Goal: Task Accomplishment & Management: Manage account settings

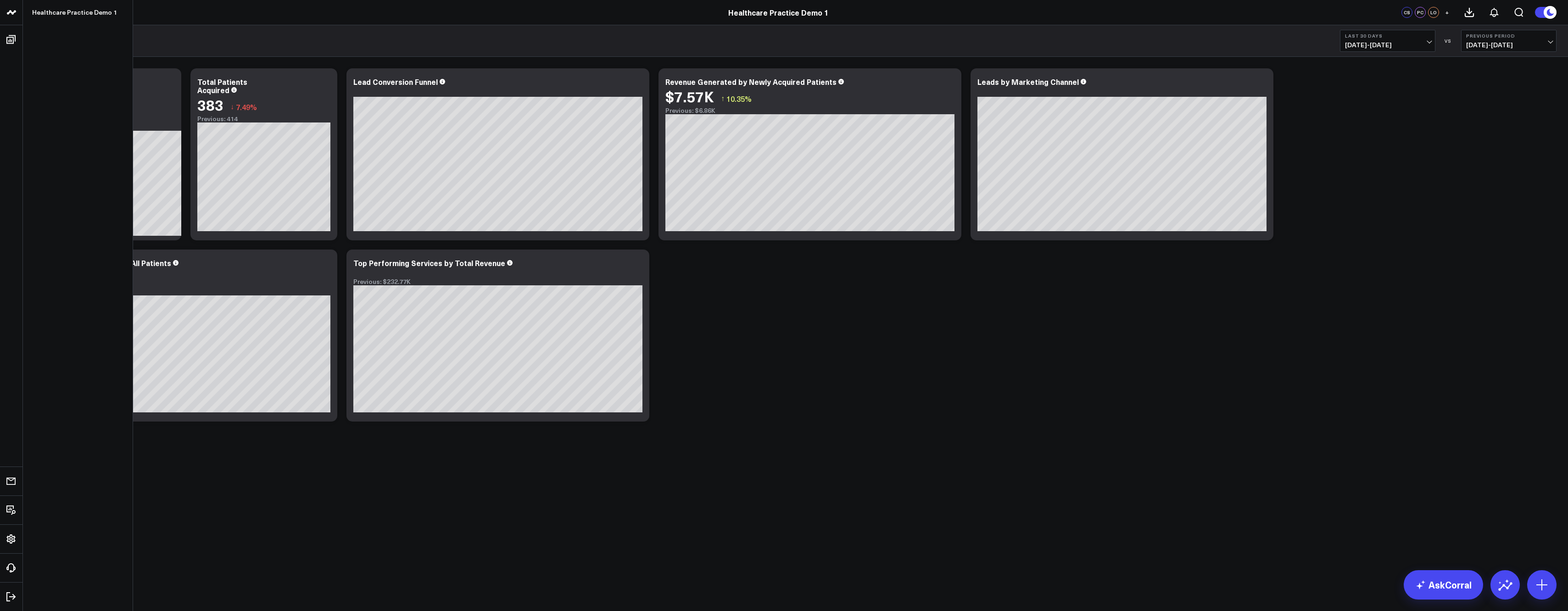
click at [12, 13] on icon at bounding box center [11, 12] width 4 height 4
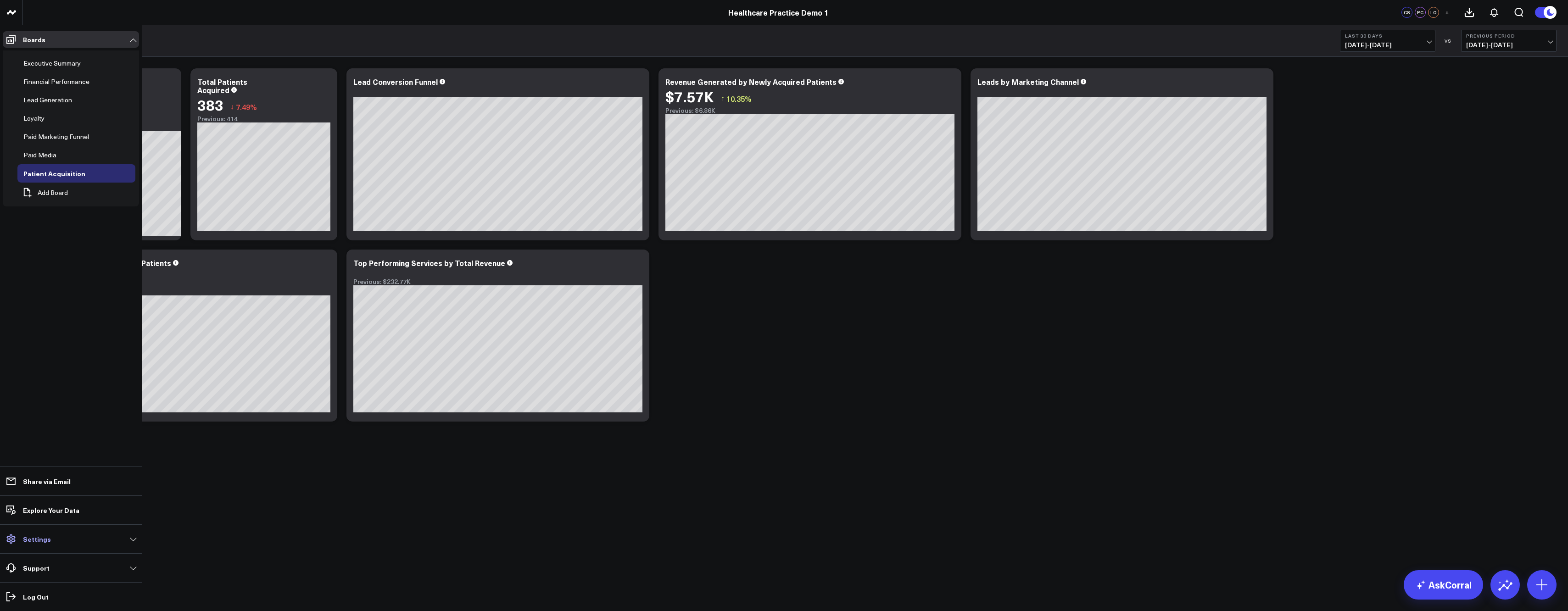
click at [60, 538] on link "Settings" at bounding box center [71, 539] width 136 height 17
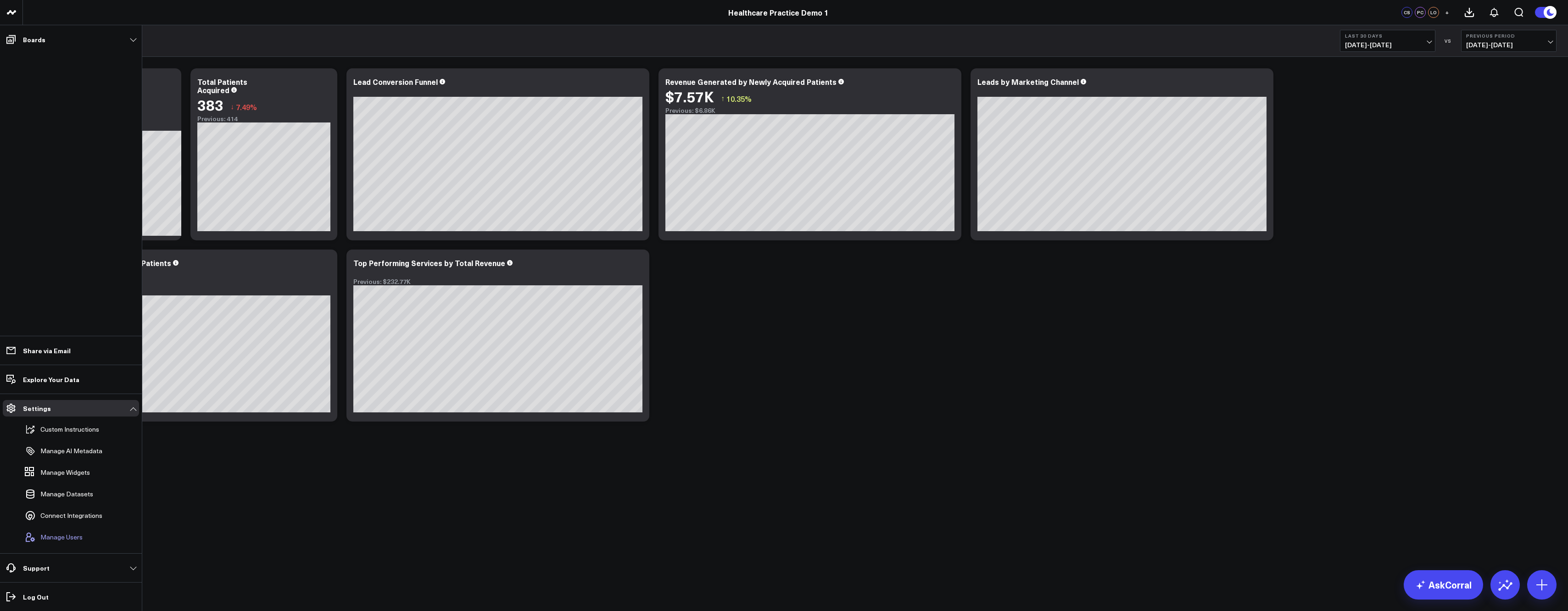
click at [62, 540] on span "Manage Users" at bounding box center [62, 536] width 42 height 7
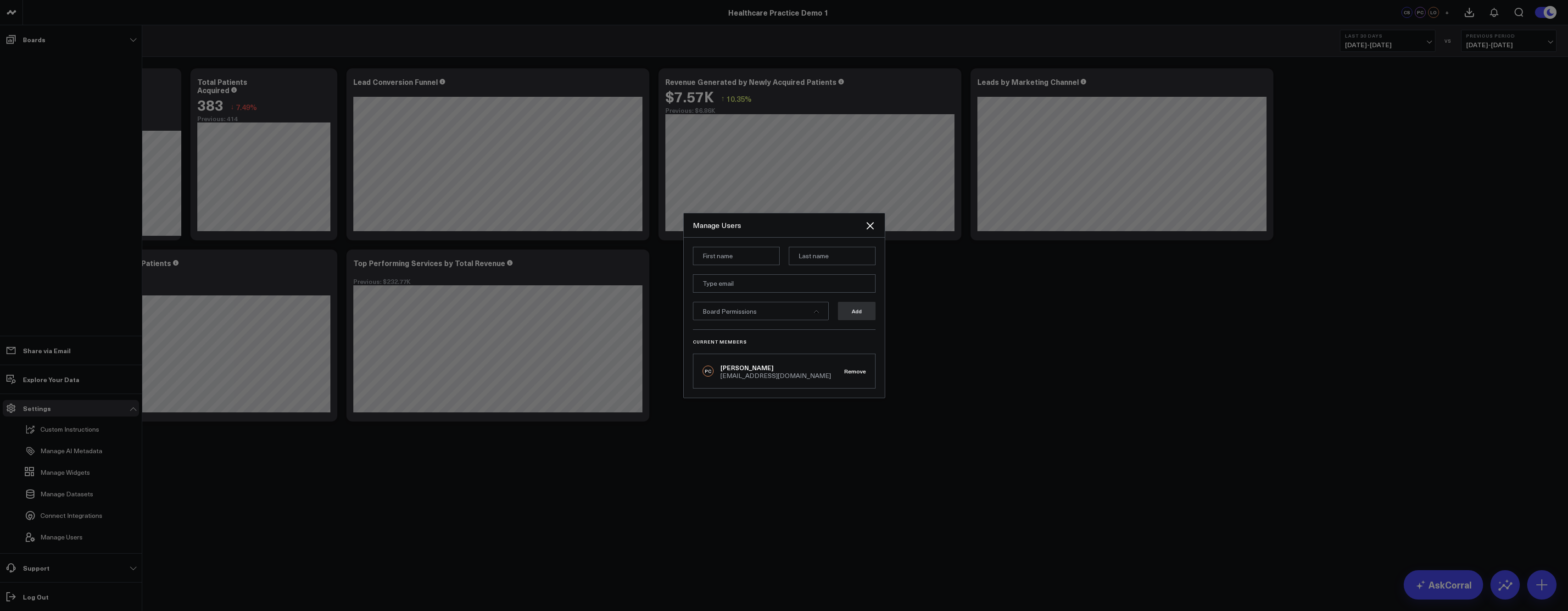
click at [720, 255] on input at bounding box center [736, 256] width 87 height 19
type input "Alyssa"
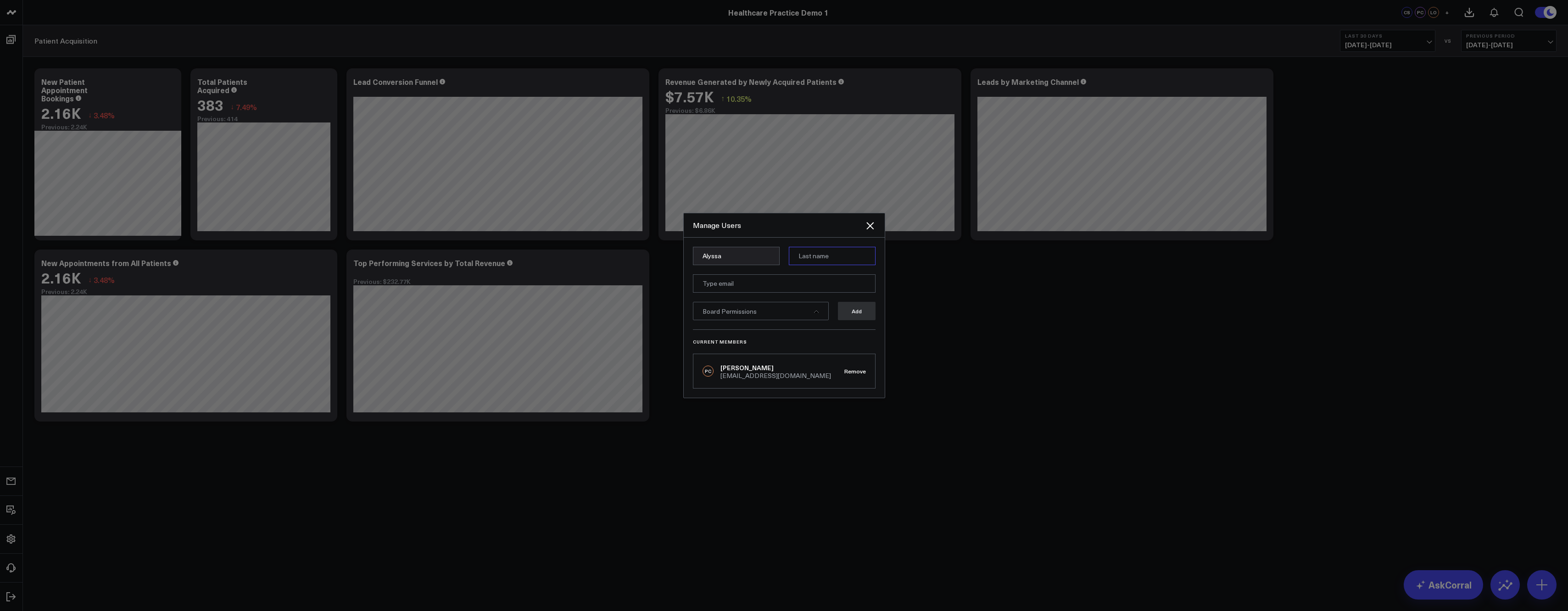
type input "Storm"
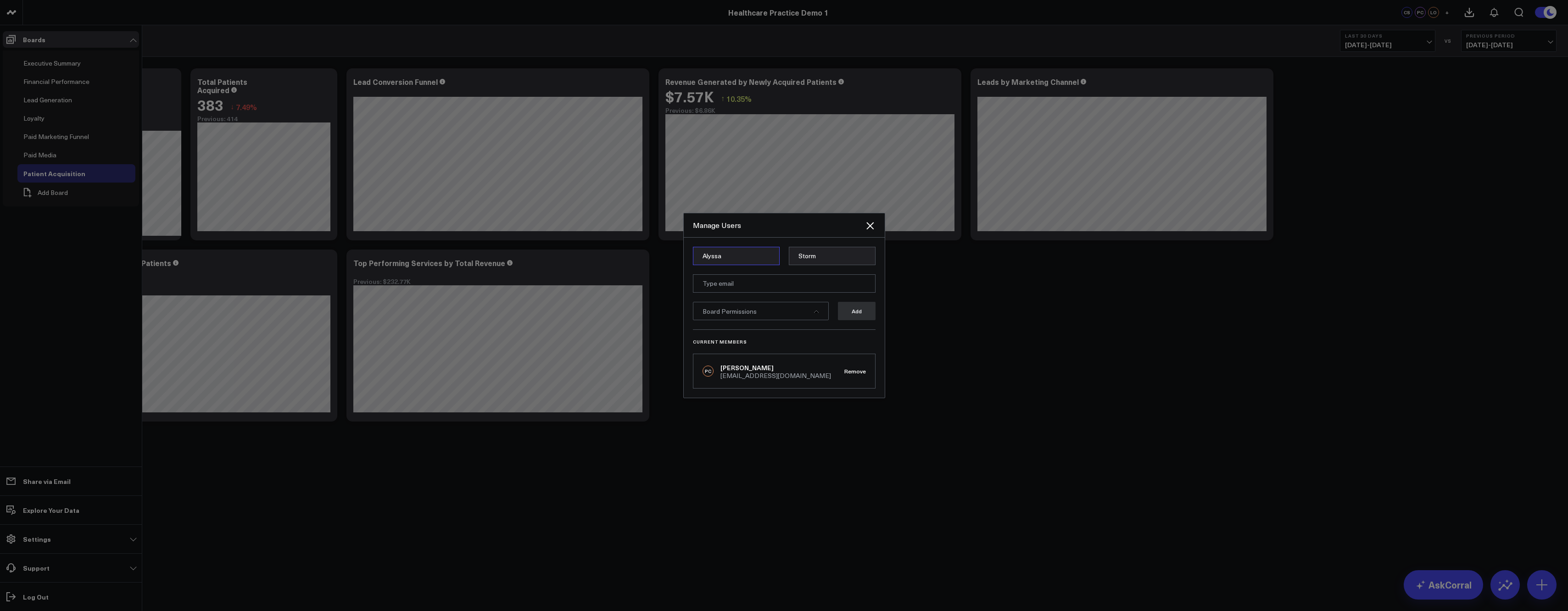
type input "Alyssa"
click at [725, 285] on input "email" at bounding box center [784, 283] width 183 height 19
type input "[EMAIL_ADDRESS][DOMAIN_NAME]"
click at [814, 309] on icon at bounding box center [816, 311] width 6 height 6
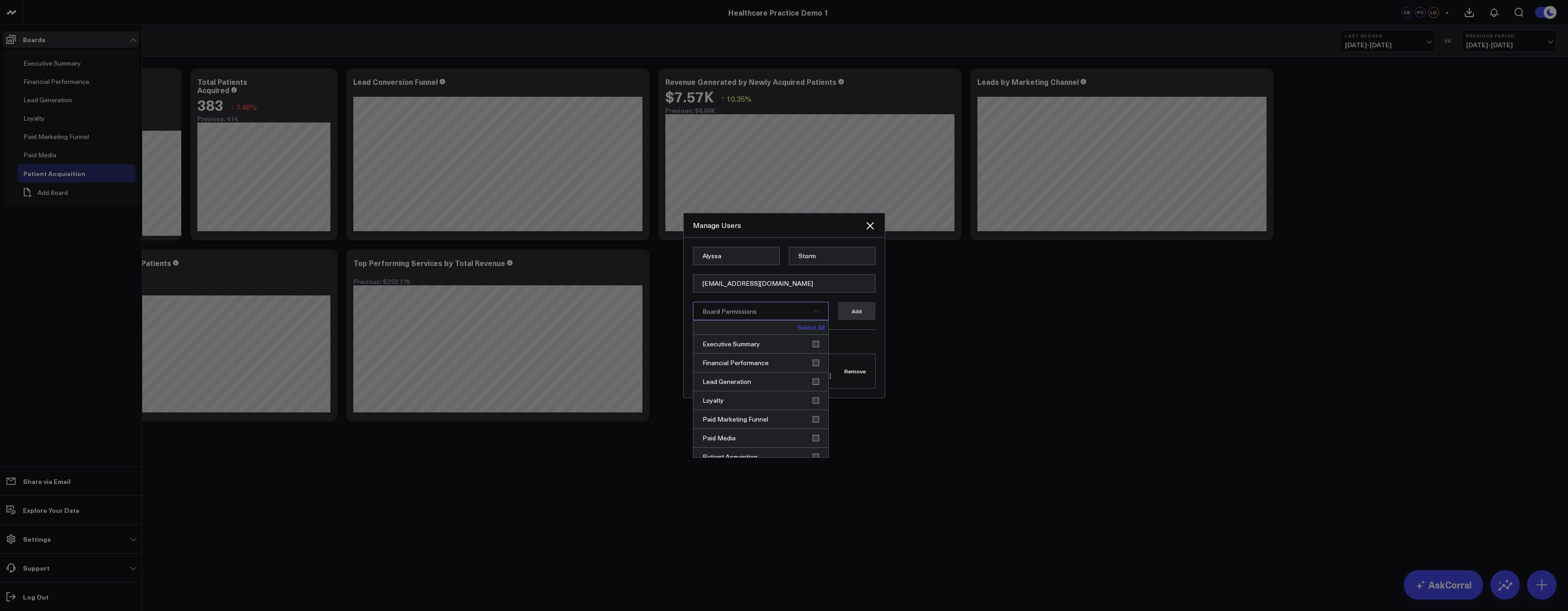
click at [808, 328] on link "Select All" at bounding box center [811, 328] width 27 height 6
click at [862, 308] on button "Add" at bounding box center [857, 311] width 38 height 19
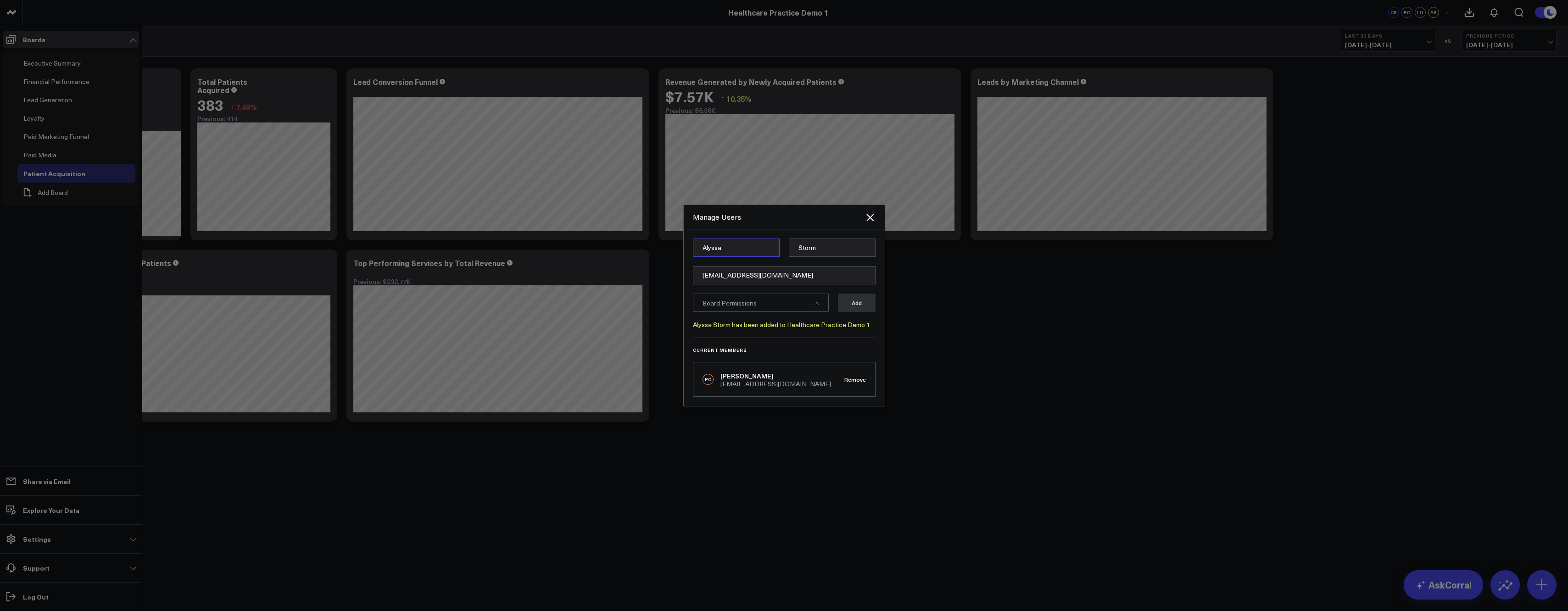
click at [713, 248] on input "Alyssa" at bounding box center [736, 247] width 87 height 19
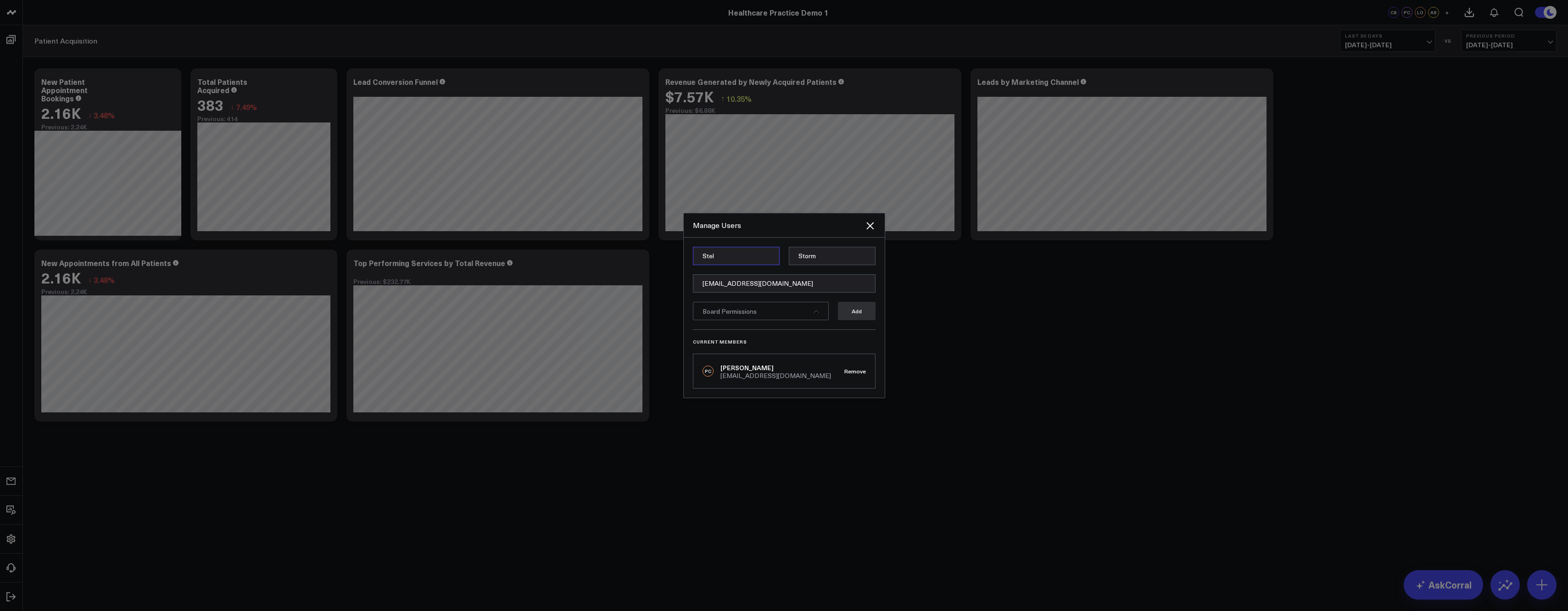
type input "Stela"
type input "Baltic"
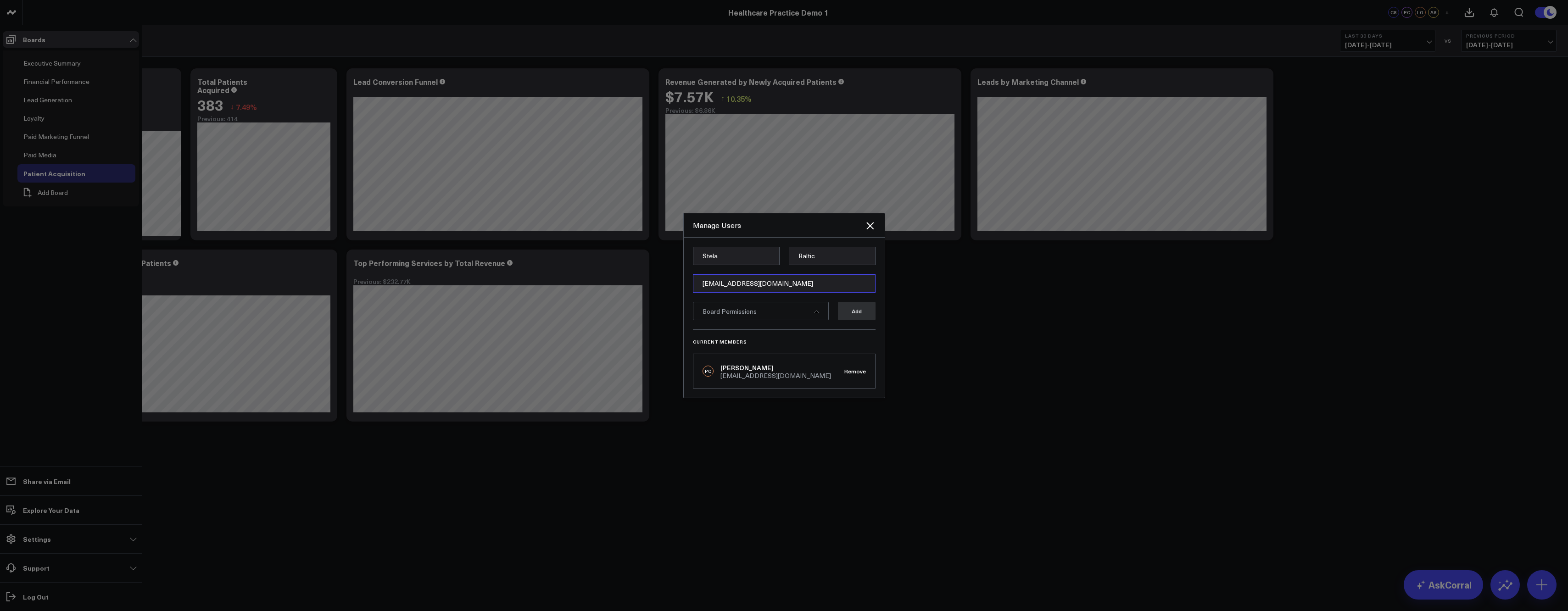
click at [743, 287] on input "[EMAIL_ADDRESS][DOMAIN_NAME]" at bounding box center [784, 283] width 183 height 19
click at [736, 285] on input "s" at bounding box center [784, 283] width 183 height 19
type input "[EMAIL_ADDRESS][DOMAIN_NAME]"
click at [811, 308] on div "Board Permissions" at bounding box center [760, 311] width 136 height 19
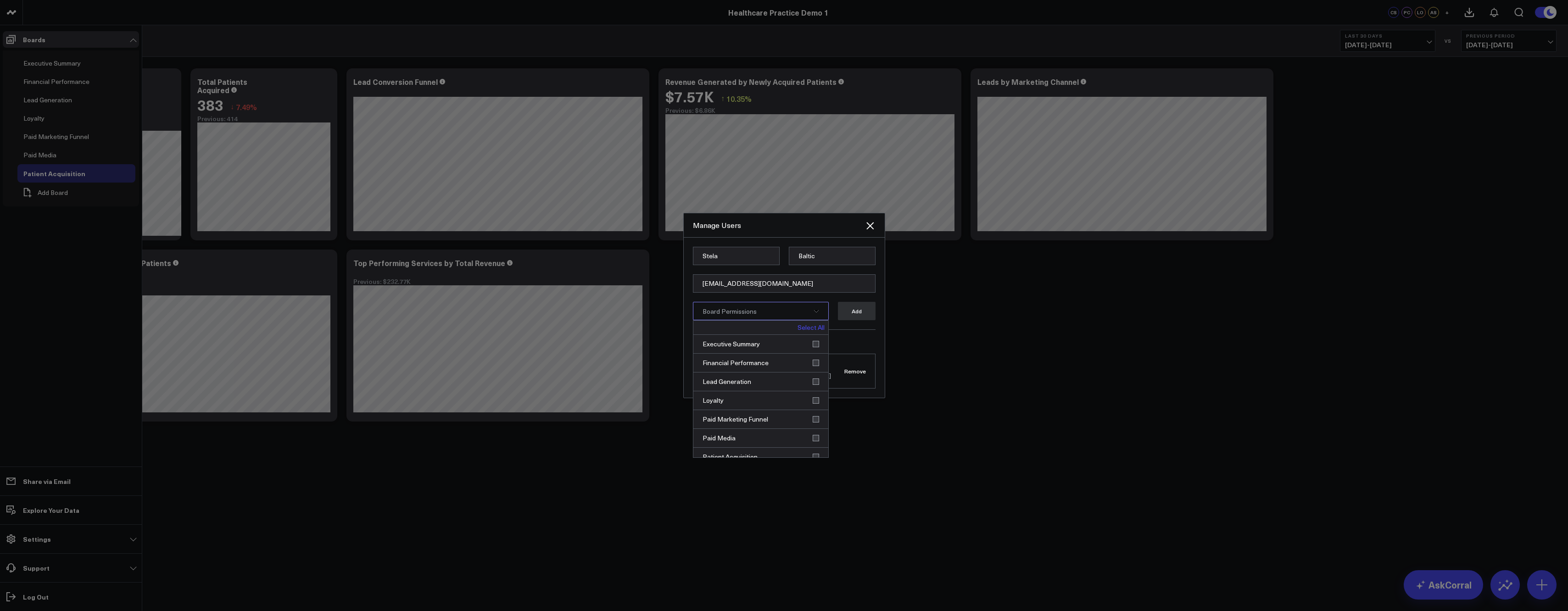
click at [812, 327] on link "Select All" at bounding box center [811, 328] width 27 height 6
click at [857, 318] on button "Add" at bounding box center [857, 311] width 38 height 19
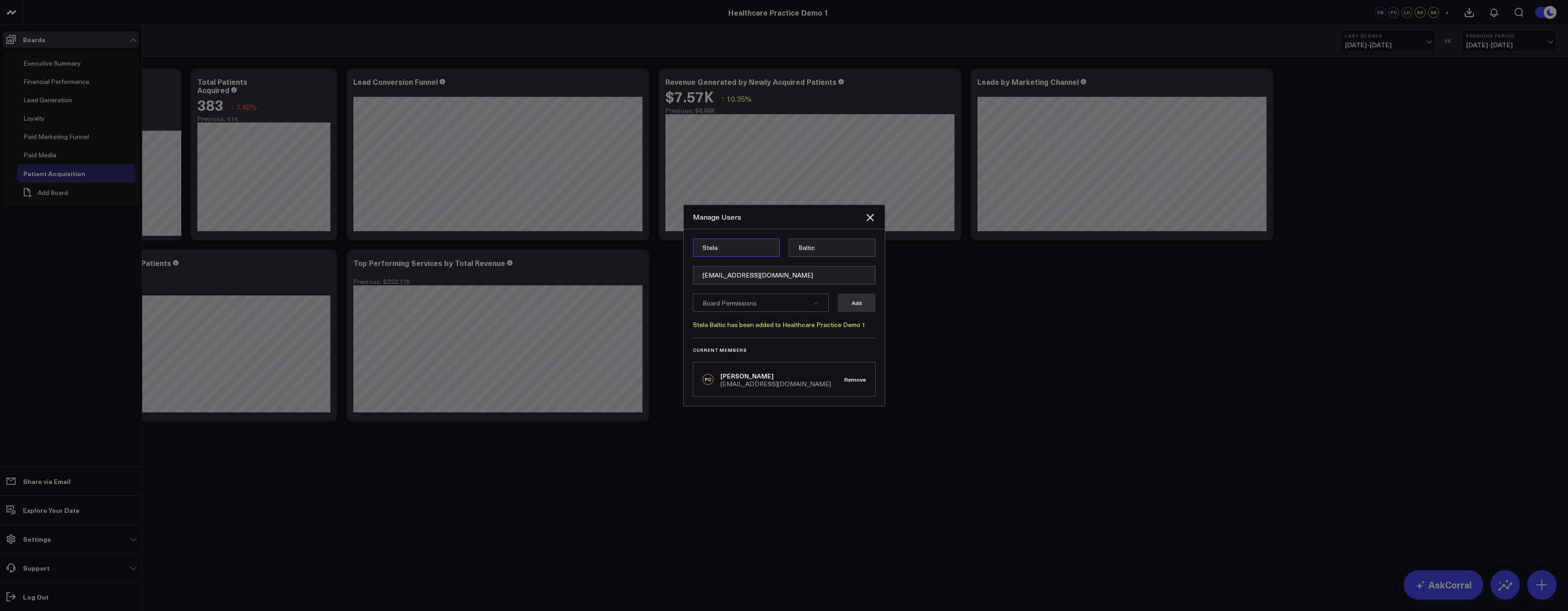
click at [731, 251] on input "Stela" at bounding box center [736, 247] width 87 height 19
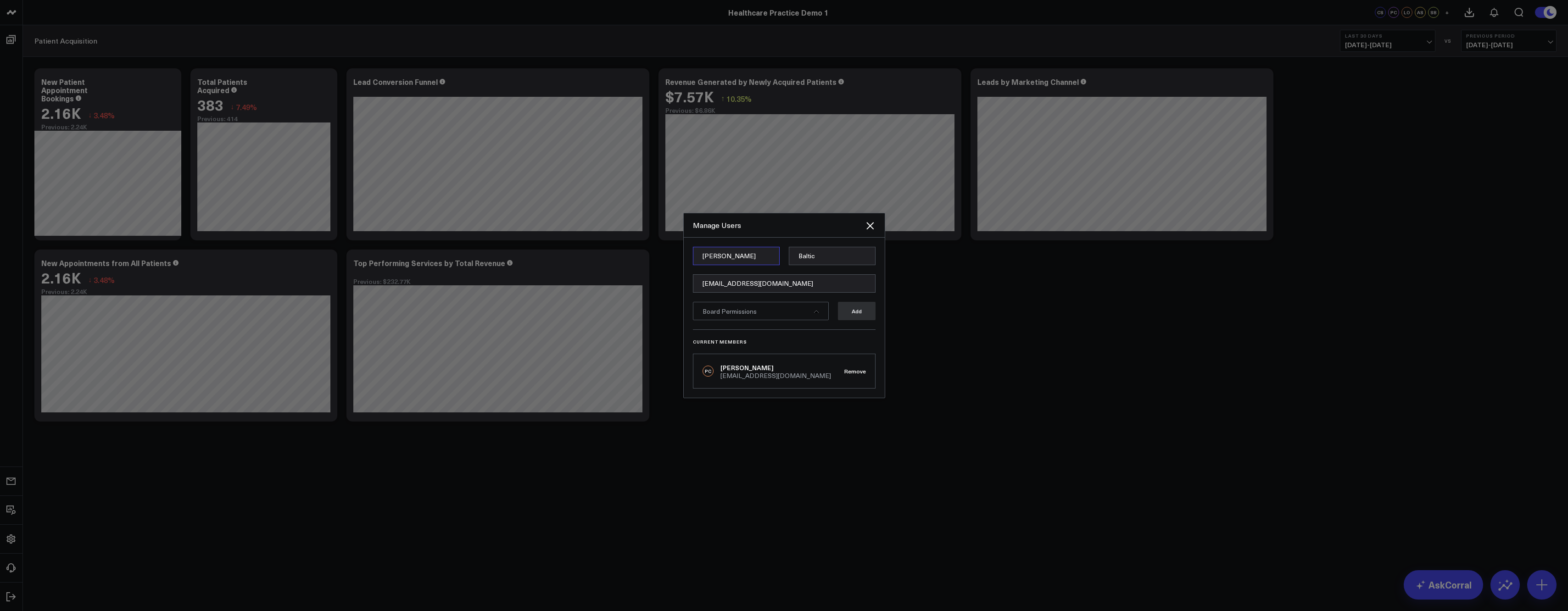
type input "Keri"
type input "[PERSON_NAME]"
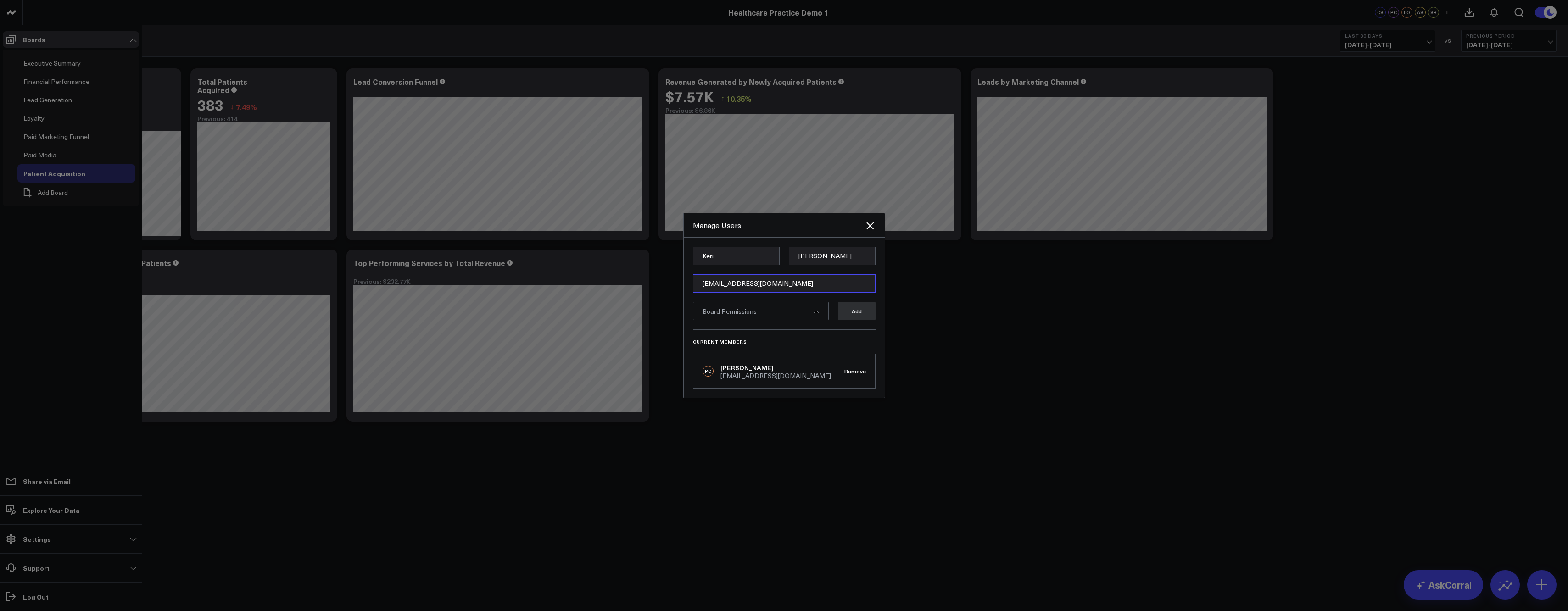
click at [734, 285] on input "[EMAIL_ADDRESS][DOMAIN_NAME]" at bounding box center [784, 283] width 183 height 19
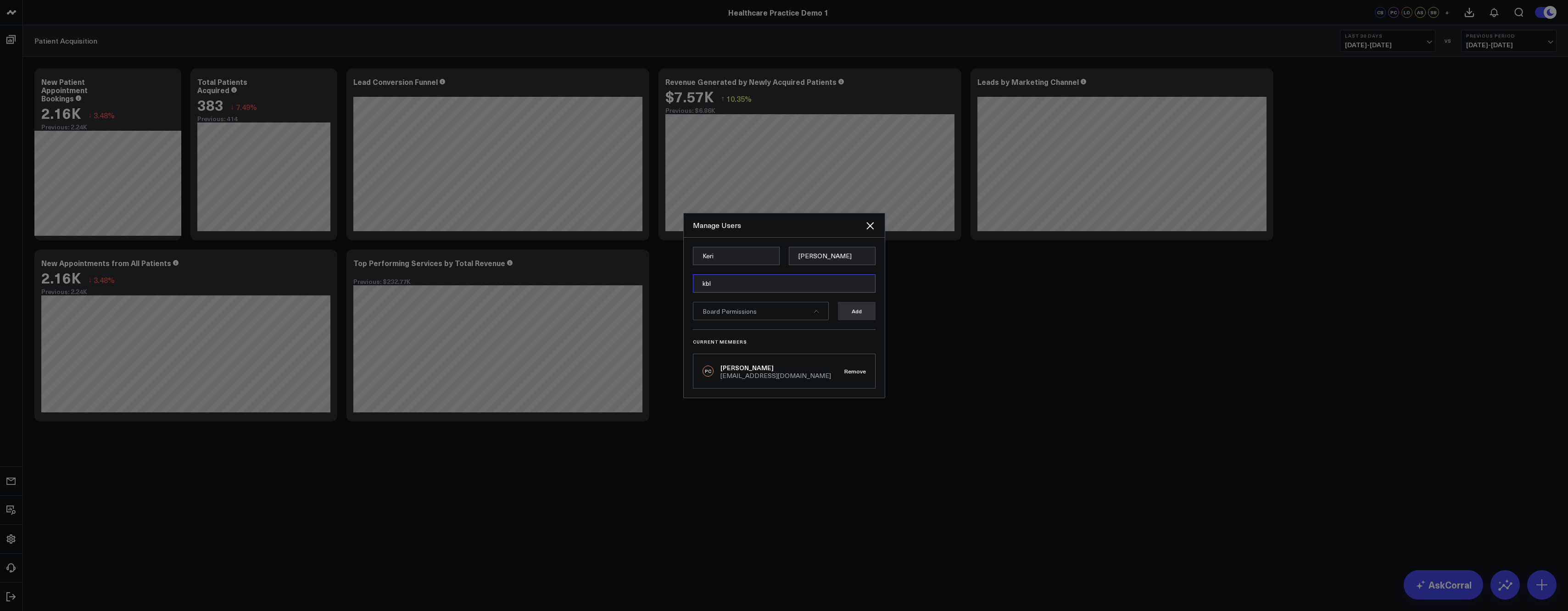
type input "[EMAIL_ADDRESS][DOMAIN_NAME]"
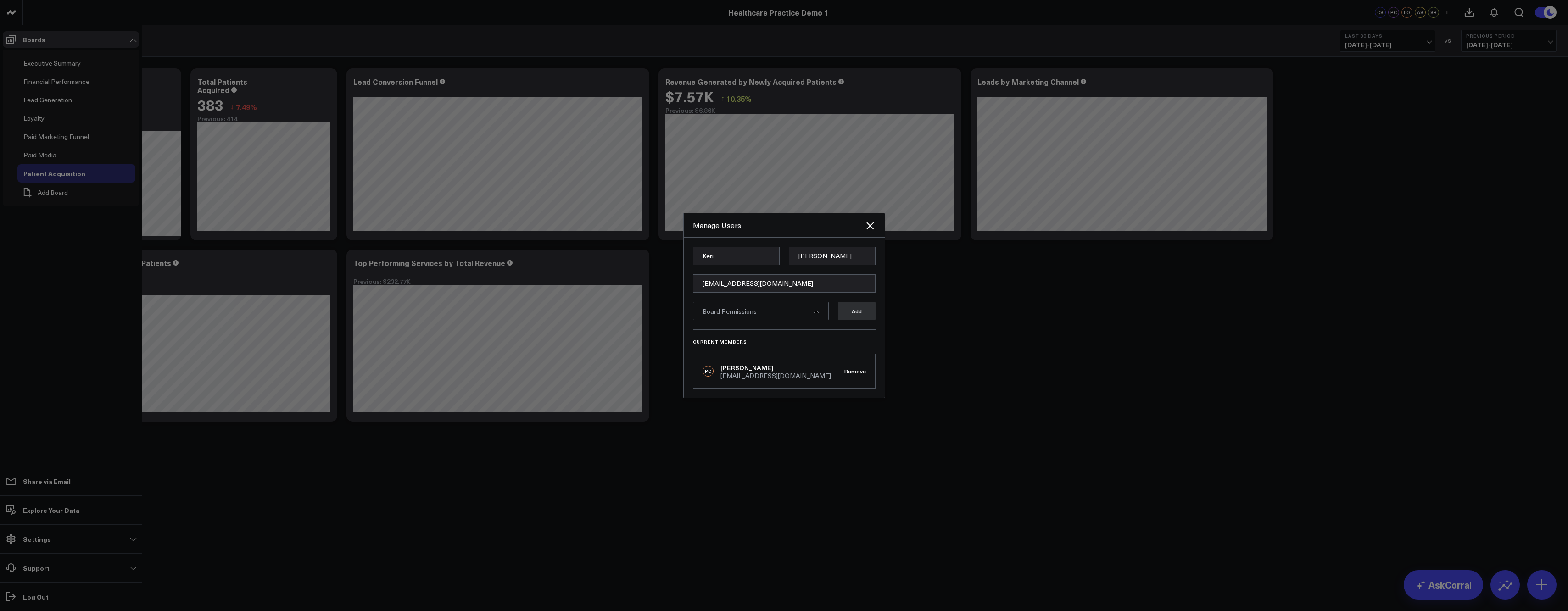
click at [814, 307] on div "Board Permissions" at bounding box center [760, 311] width 136 height 19
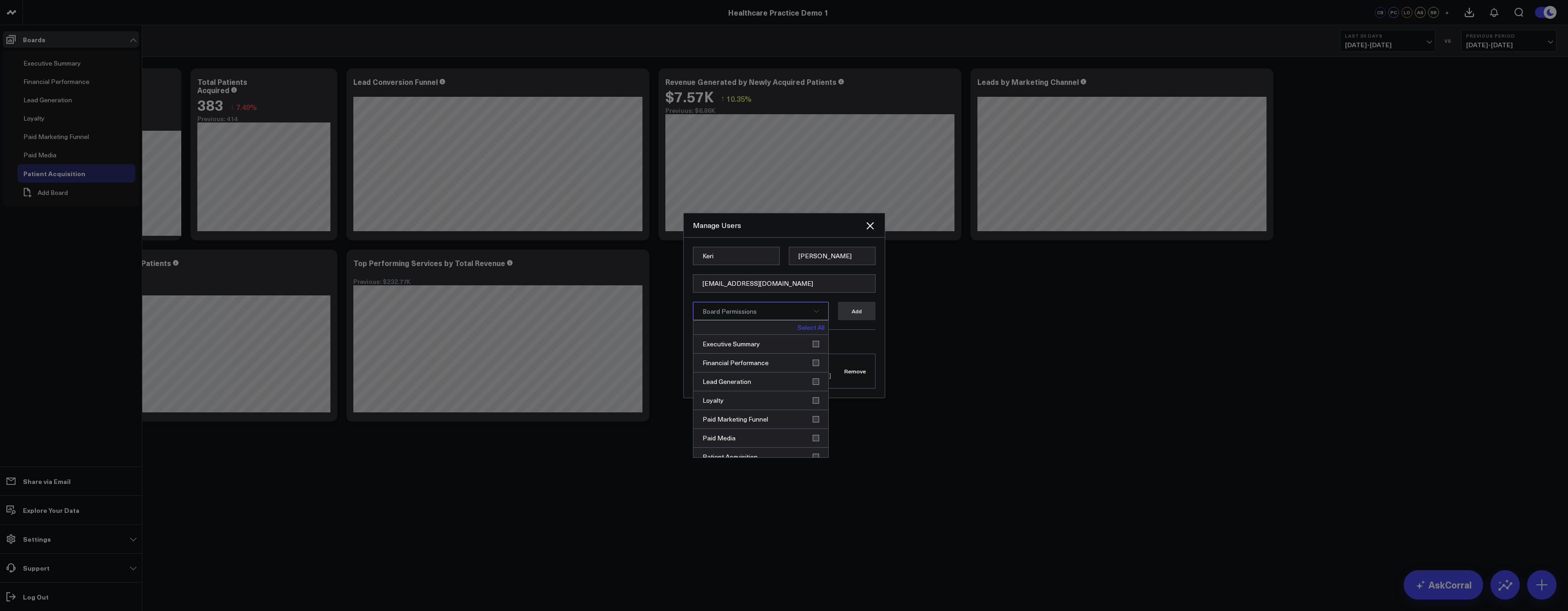
click at [808, 326] on link "Select All" at bounding box center [811, 328] width 27 height 6
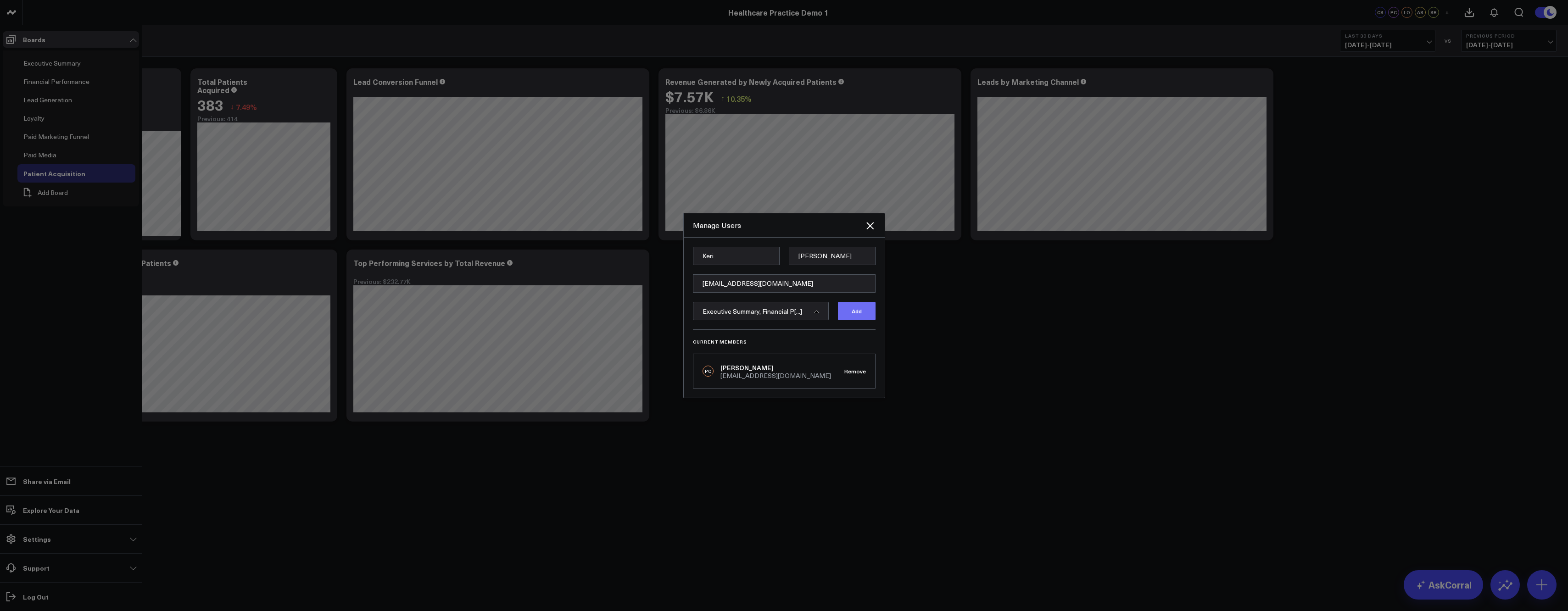
click at [867, 314] on button "Add" at bounding box center [857, 311] width 38 height 19
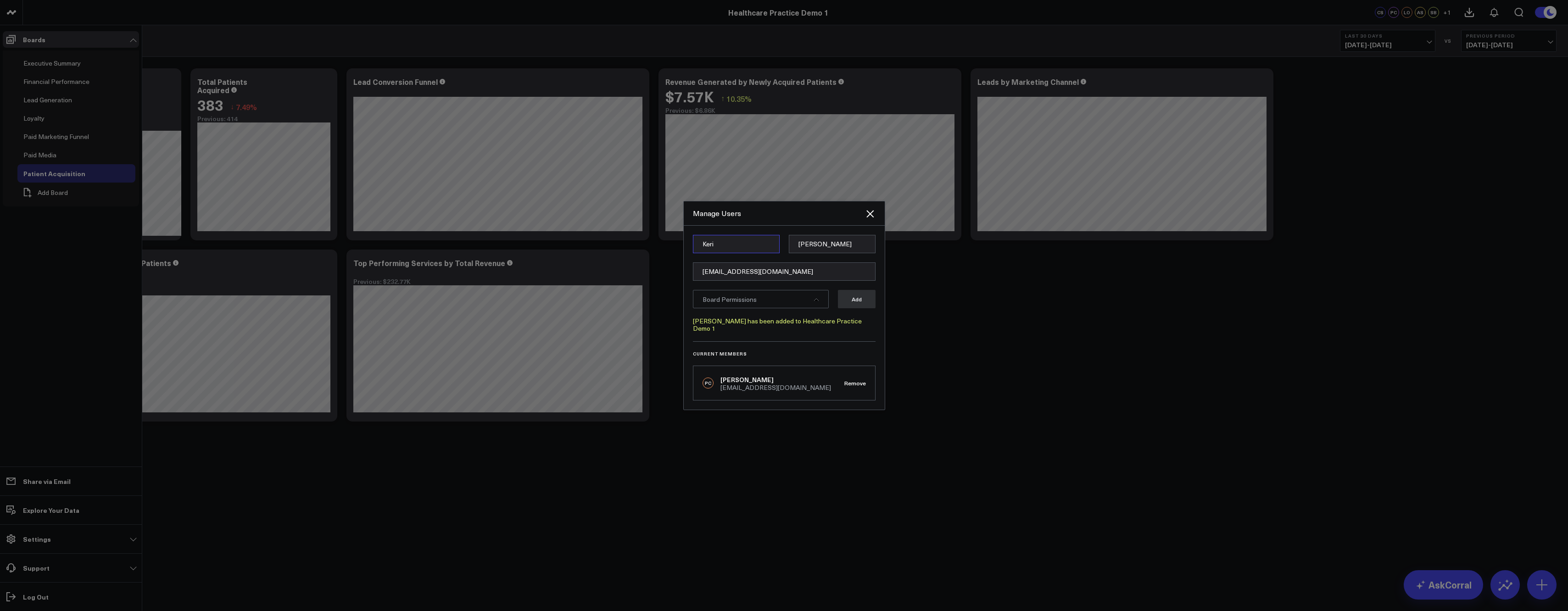
click at [727, 250] on input "Keri" at bounding box center [736, 244] width 87 height 19
type input "b"
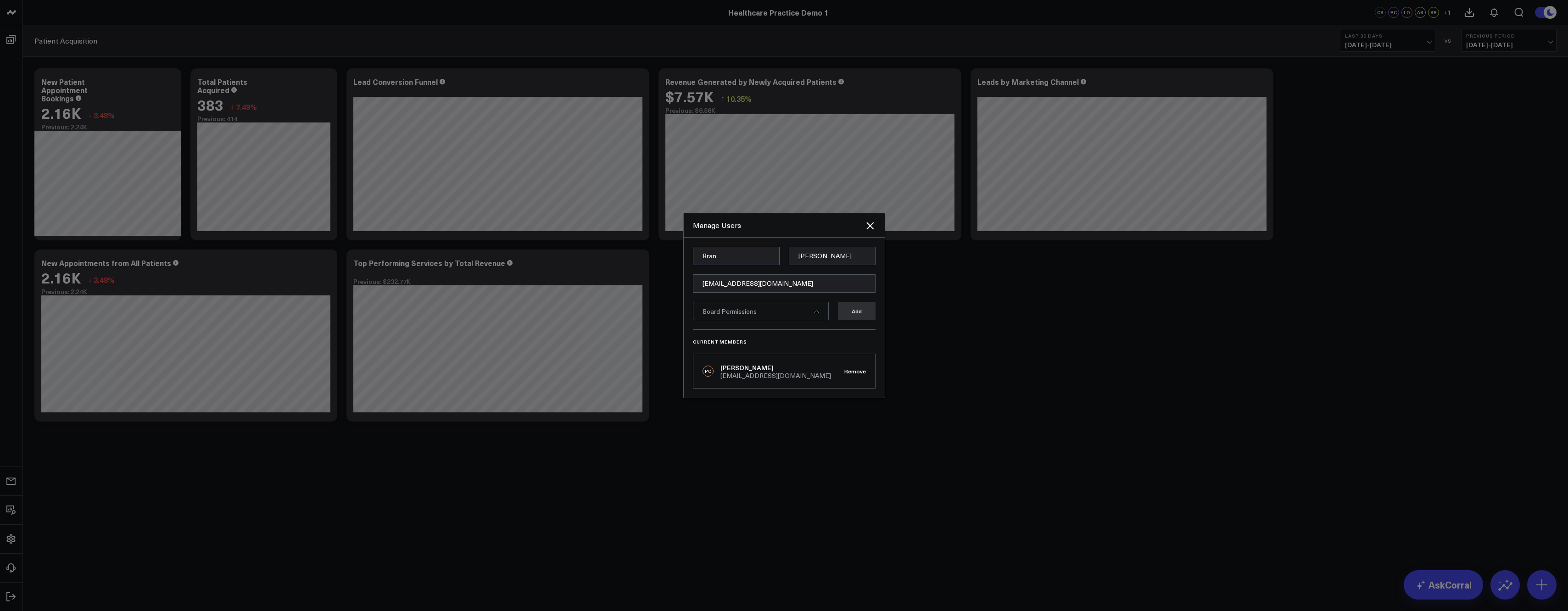
type input "[PERSON_NAME]"
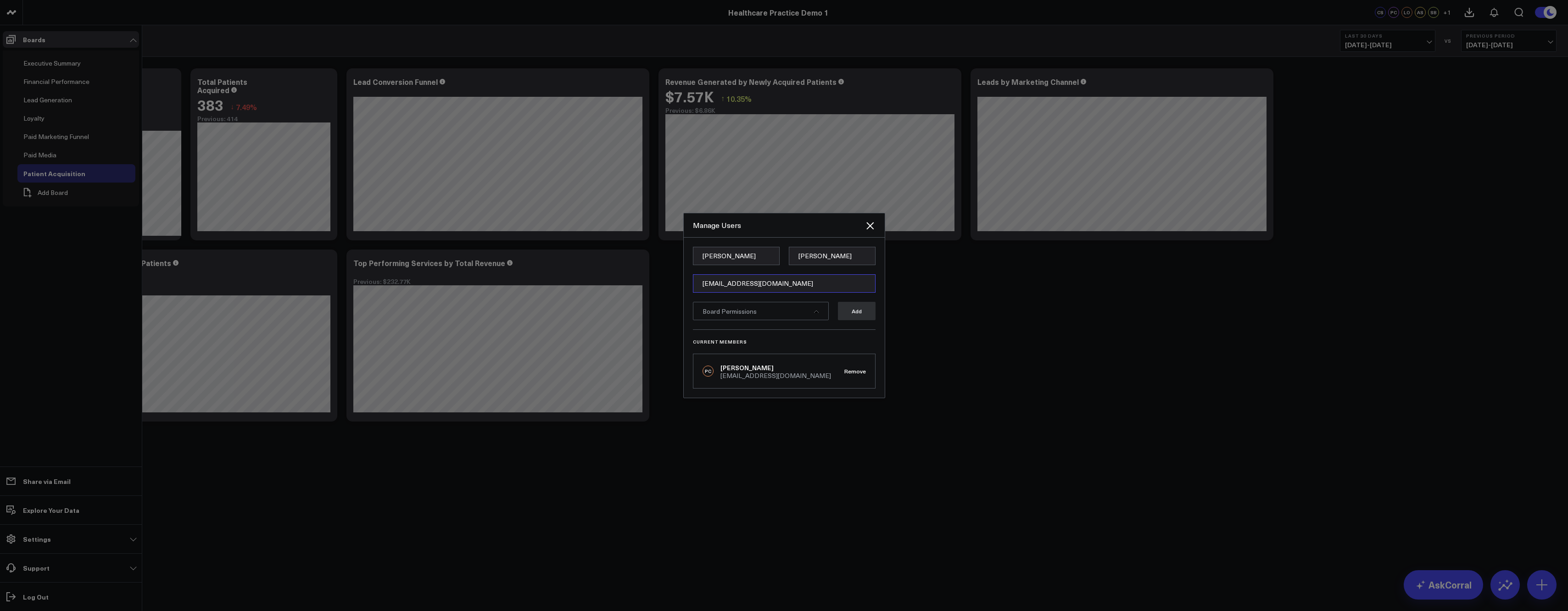
click at [733, 285] on input "[EMAIL_ADDRESS][DOMAIN_NAME]" at bounding box center [784, 283] width 183 height 19
type input "[EMAIL_ADDRESS][DOMAIN_NAME]"
click at [819, 312] on div "Board Permissions" at bounding box center [760, 311] width 136 height 19
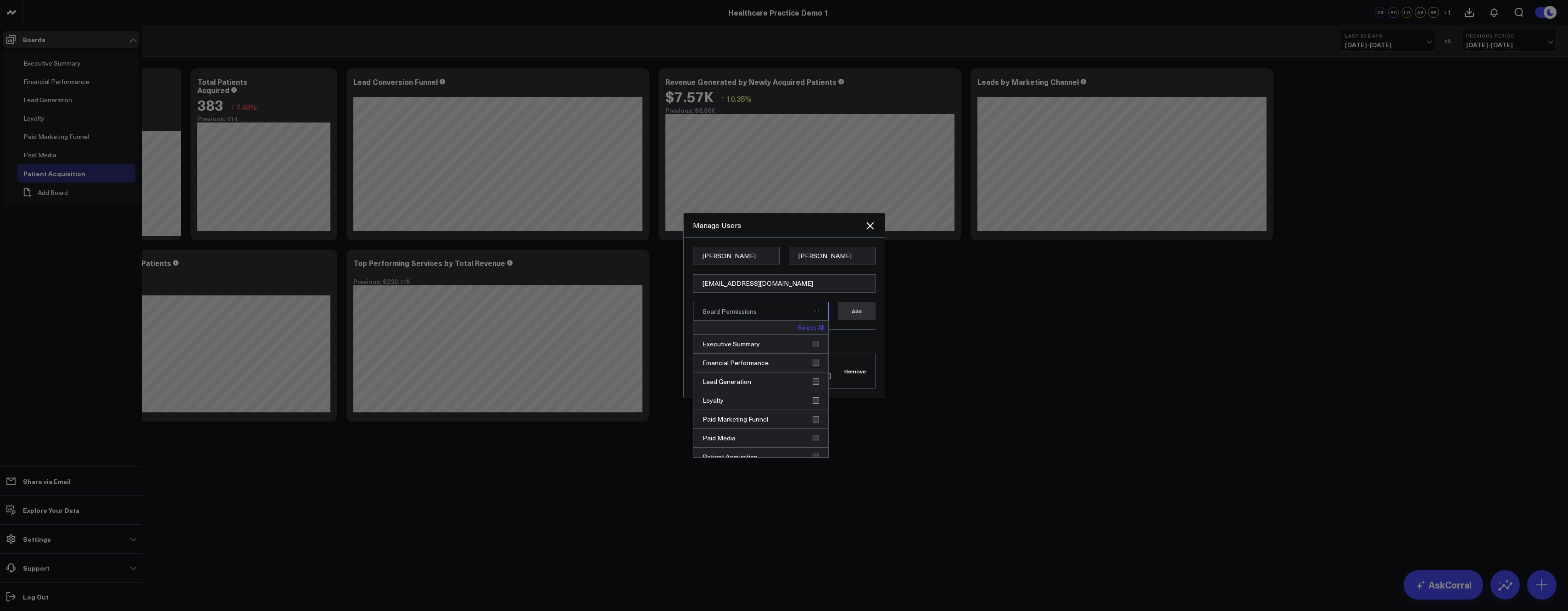
click at [811, 330] on link "Select All" at bounding box center [811, 328] width 27 height 6
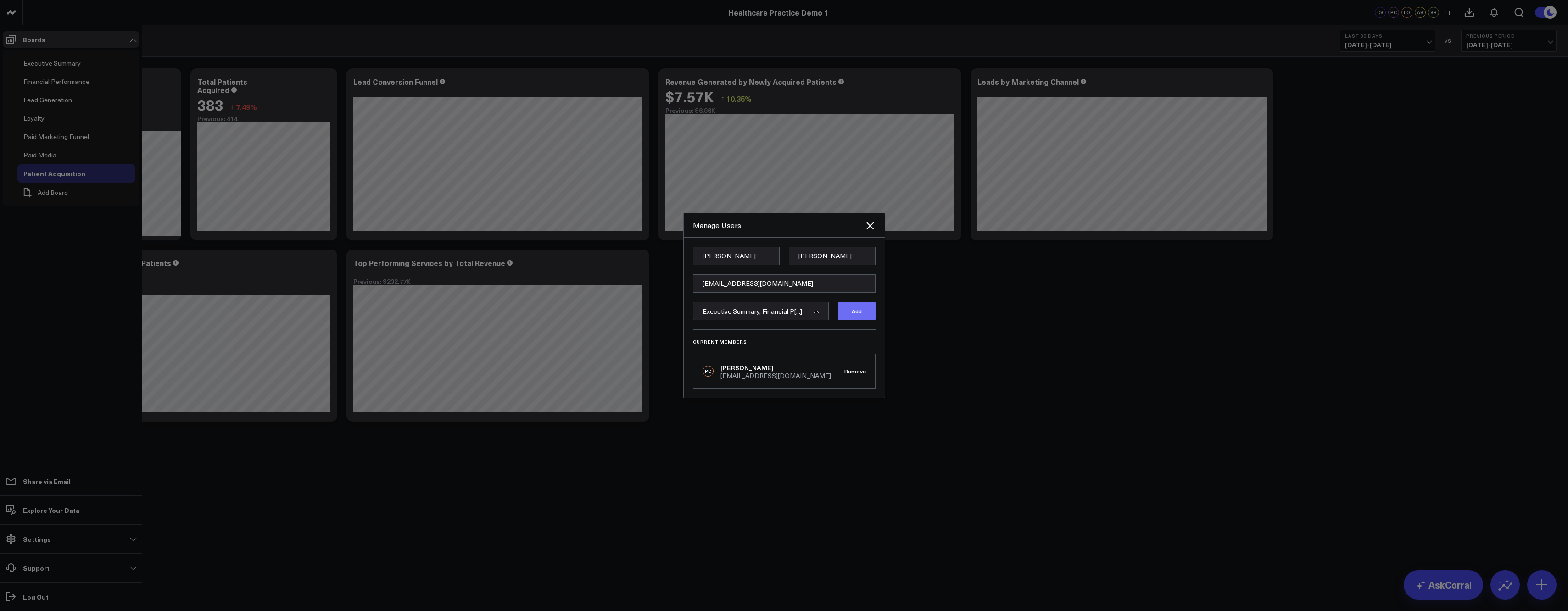
click at [870, 314] on button "Add" at bounding box center [857, 311] width 38 height 19
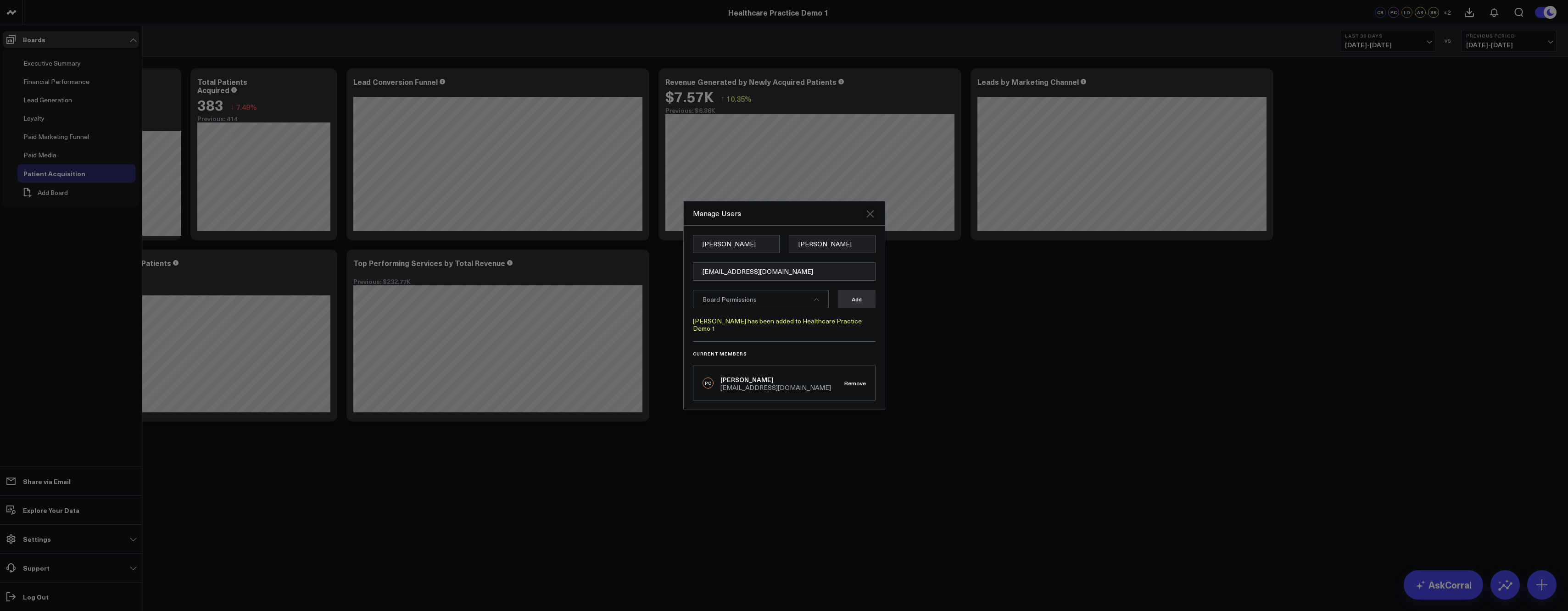
click at [869, 214] on icon "Close" at bounding box center [869, 213] width 11 height 11
